Goal: Task Accomplishment & Management: Complete application form

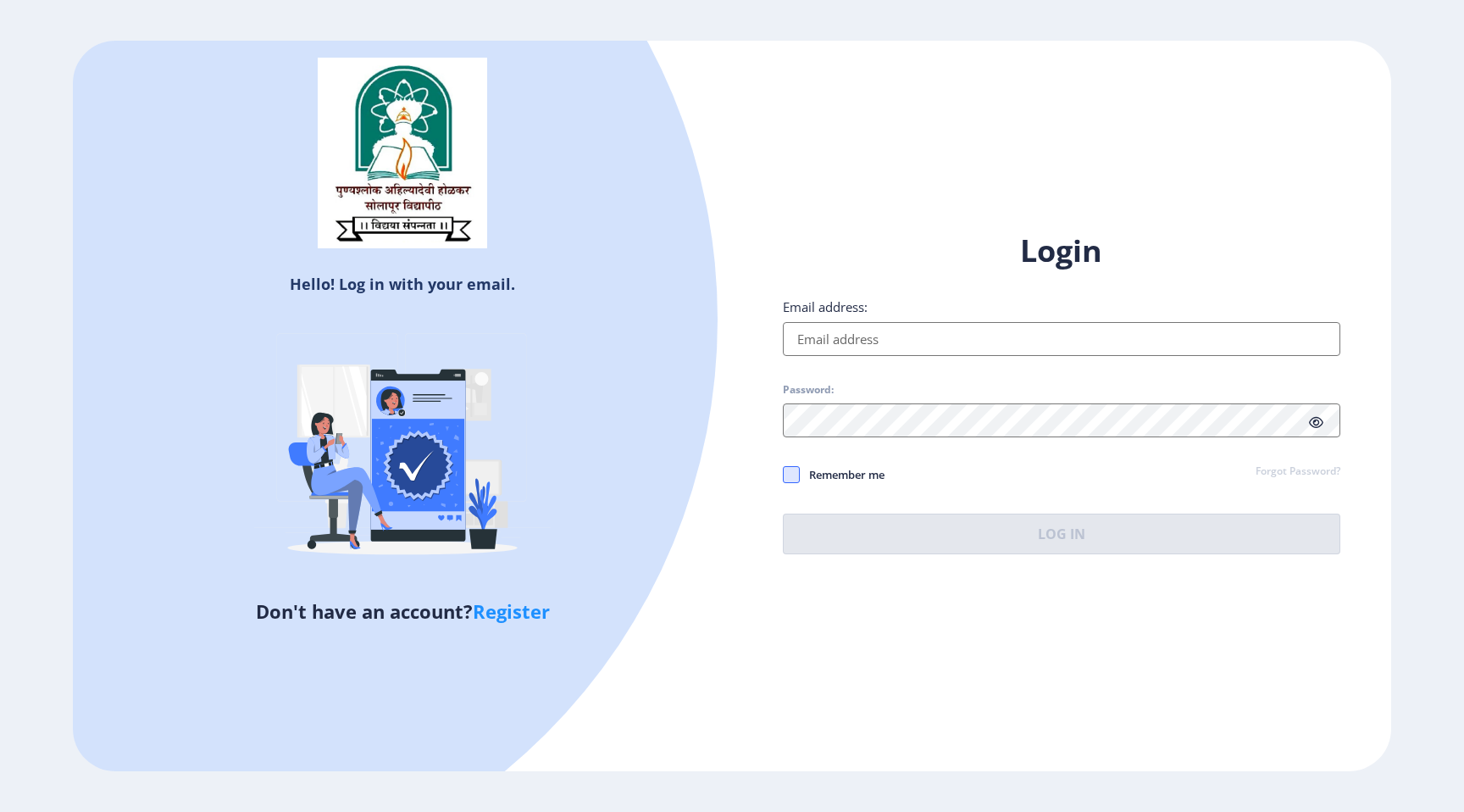
type input "[EMAIL_ADDRESS][DOMAIN_NAME]"
click at [795, 479] on span at bounding box center [792, 474] width 17 height 17
click at [784, 475] on input "Remember me" at bounding box center [783, 474] width 1 height 1
checkbox input "true"
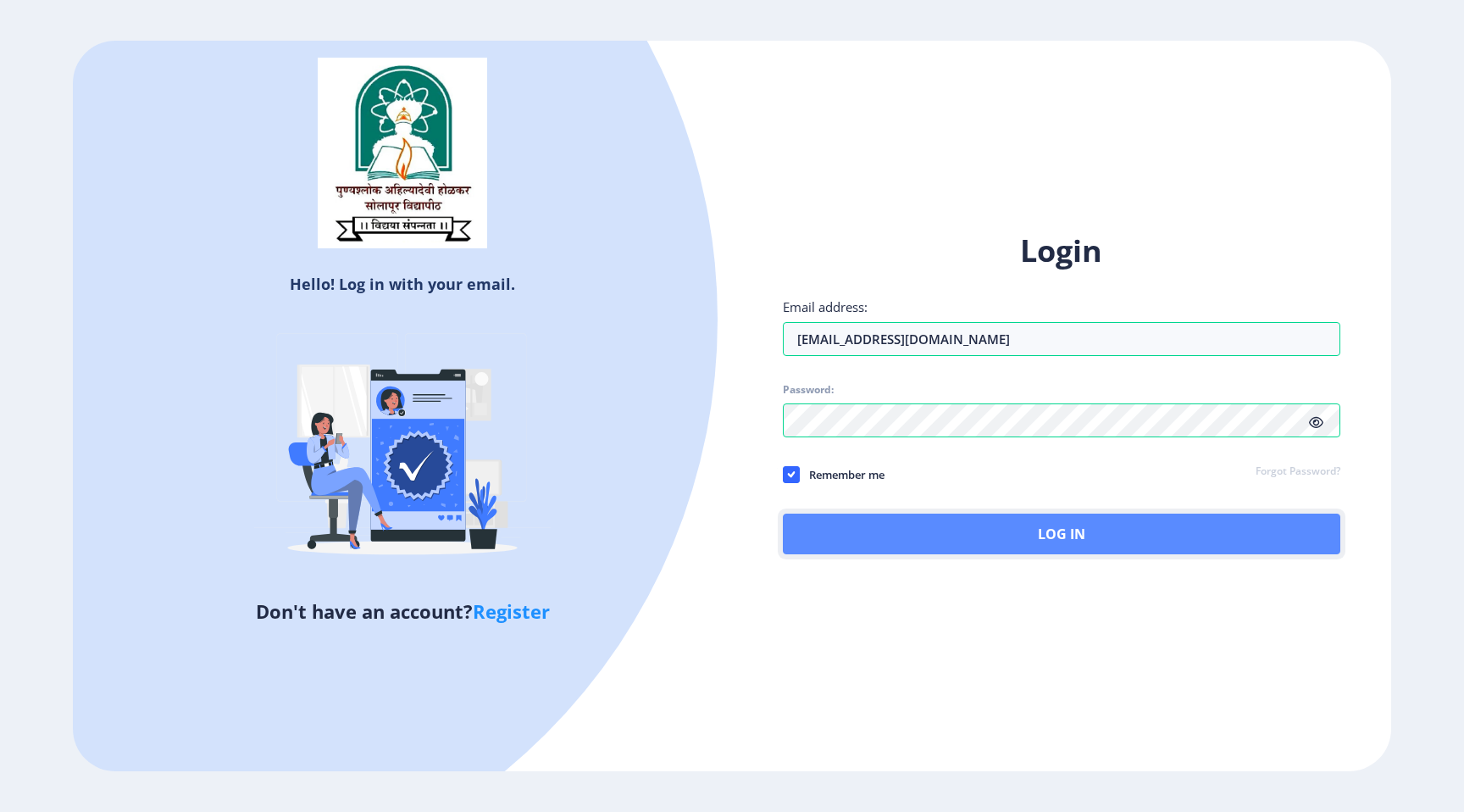
click at [850, 521] on button "Log In" at bounding box center [1061, 534] width 558 height 41
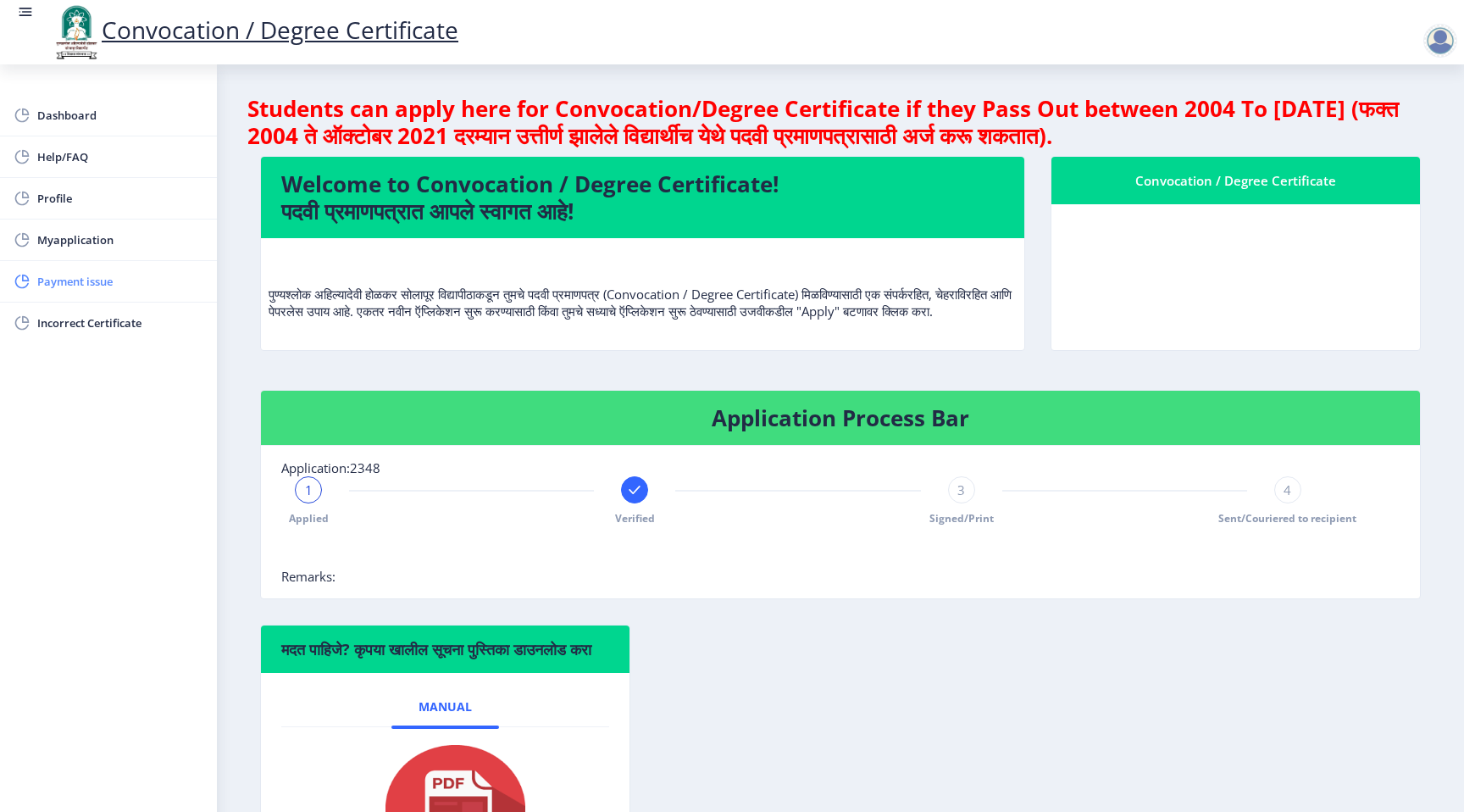
click at [85, 279] on span "Payment issue" at bounding box center [120, 282] width 166 height 20
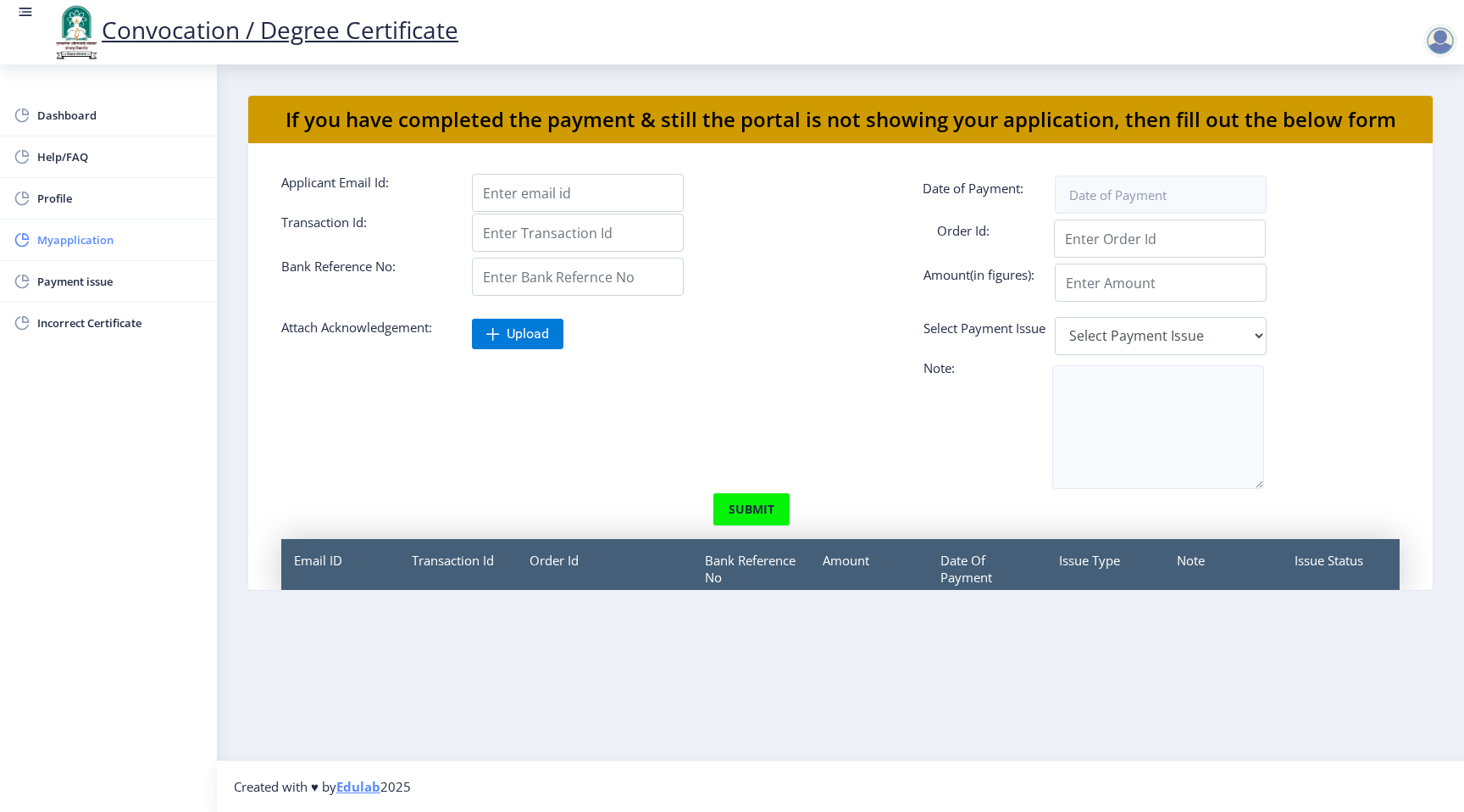
click at [85, 243] on span "Myapplication" at bounding box center [120, 240] width 166 height 20
